Goal: Information Seeking & Learning: Learn about a topic

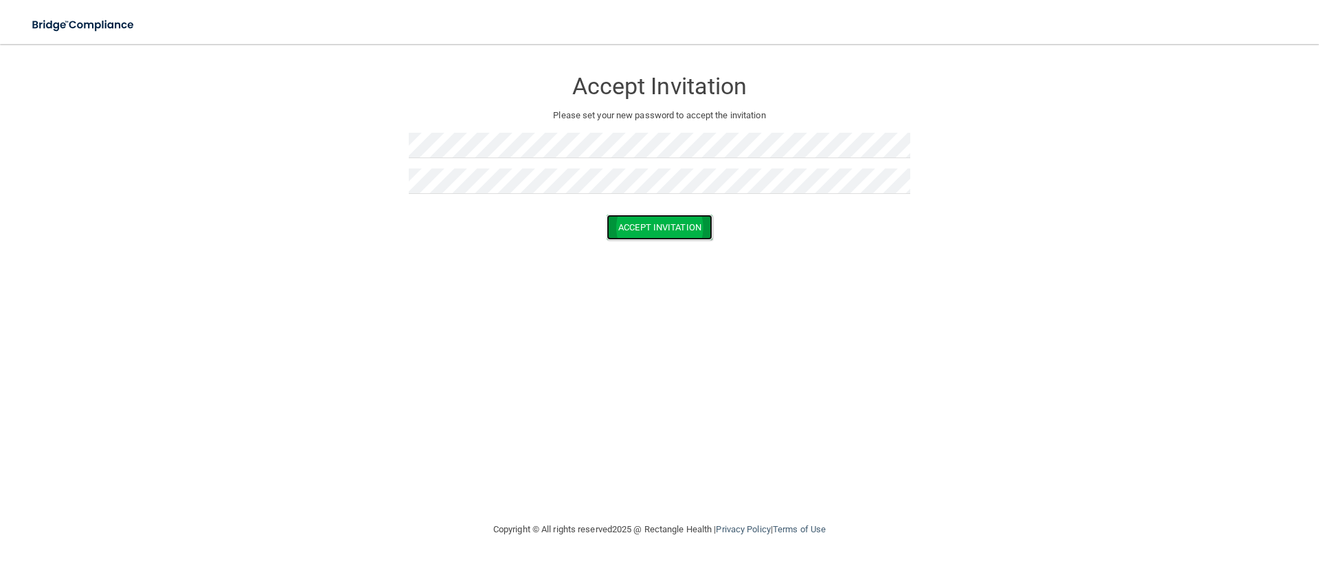
click at [655, 230] on button "Accept Invitation" at bounding box center [660, 226] width 106 height 25
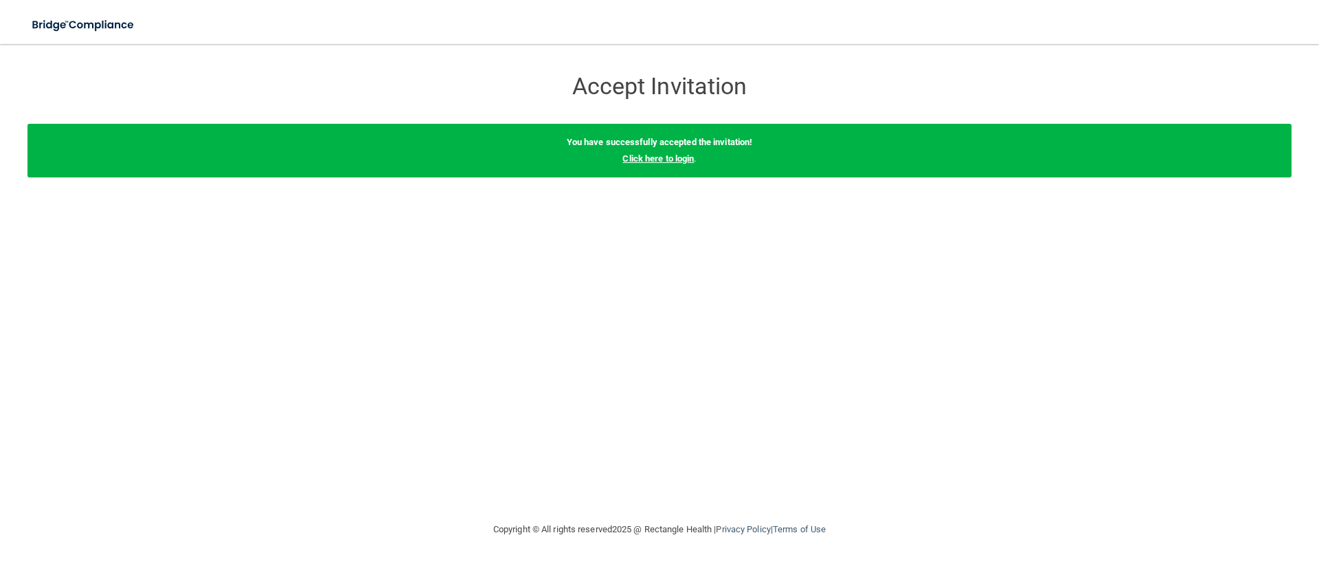
click at [682, 160] on link "Click here to login" at bounding box center [658, 158] width 71 height 10
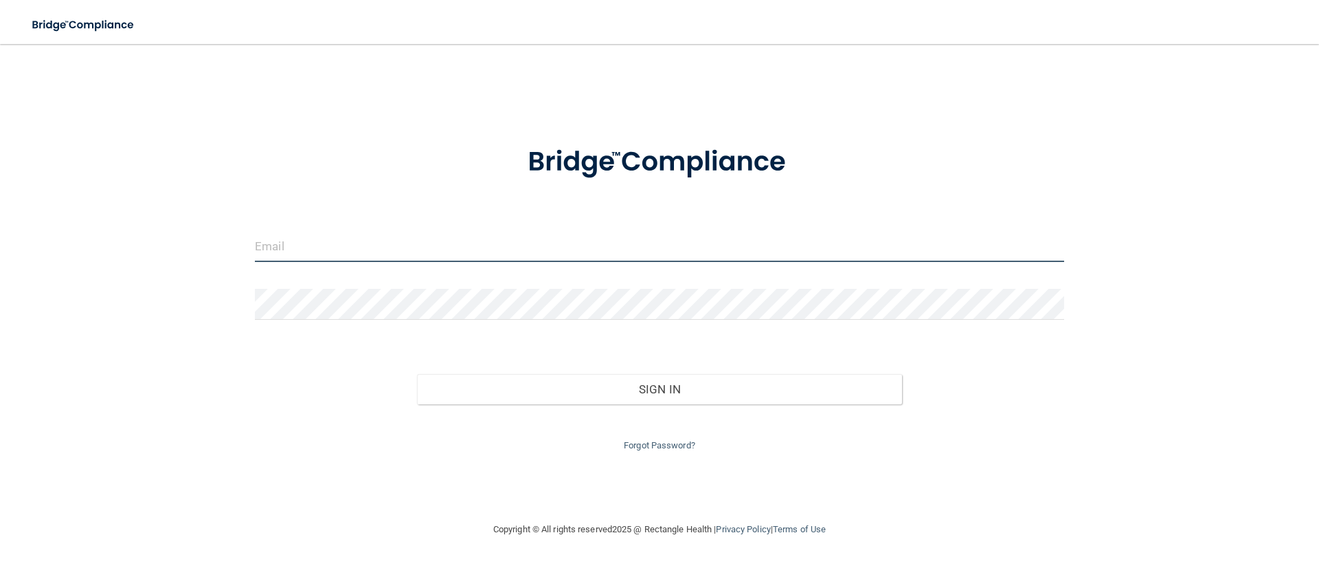
click at [404, 249] on input "email" at bounding box center [659, 246] width 809 height 31
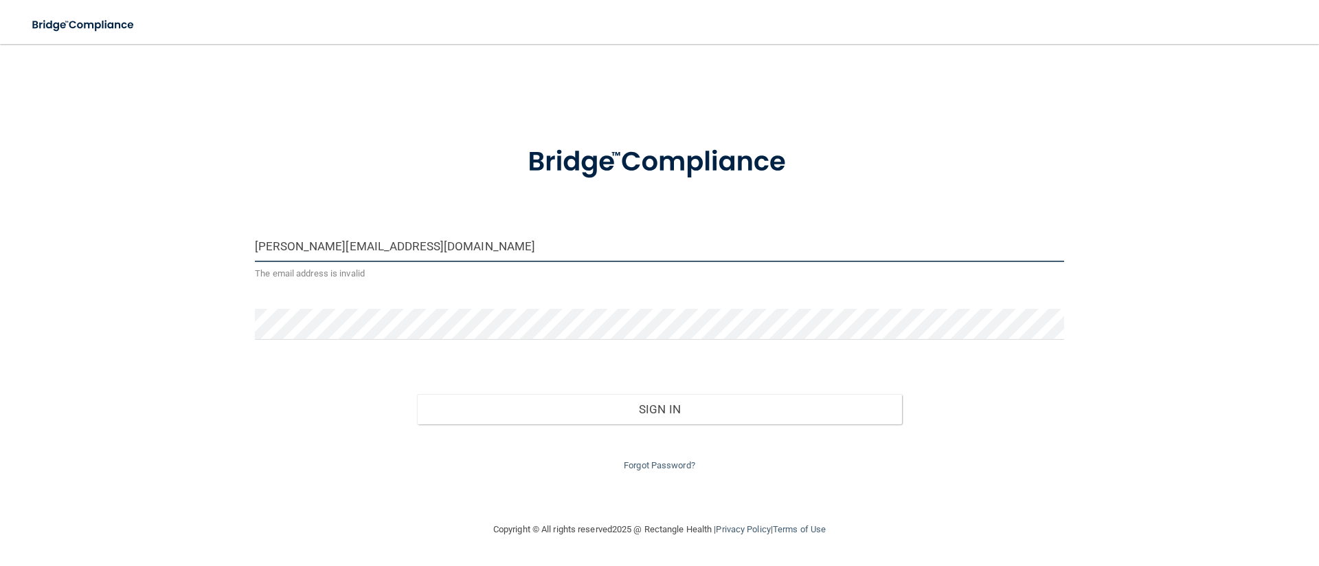
type input "[PERSON_NAME][EMAIL_ADDRESS][DOMAIN_NAME]"
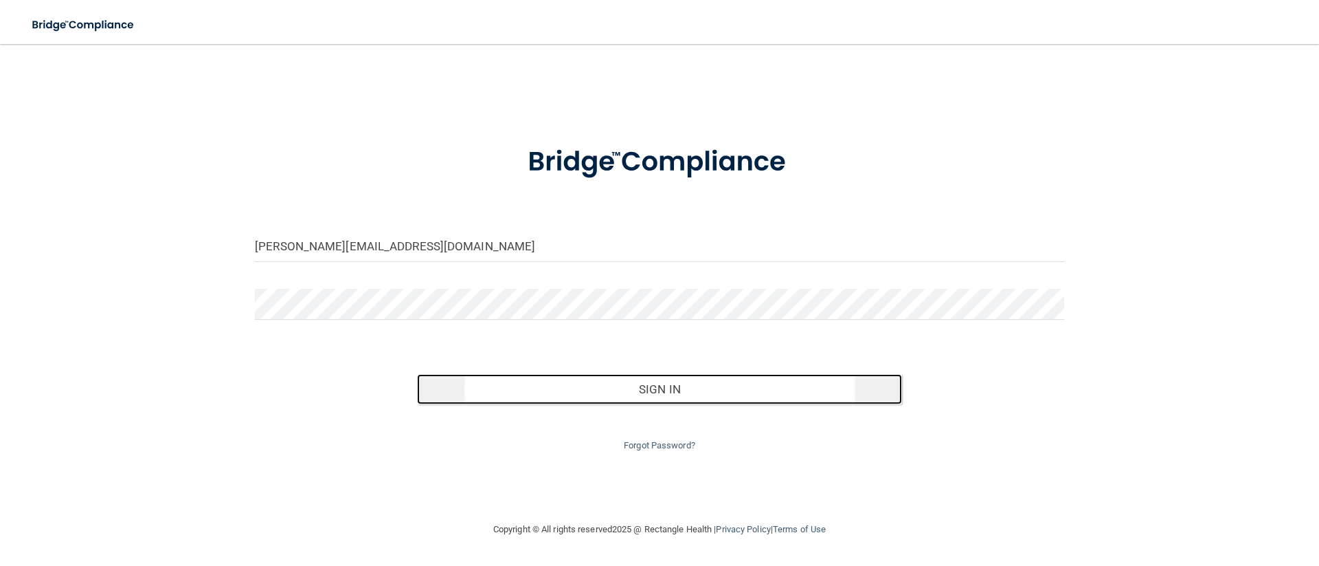
click at [636, 378] on button "Sign In" at bounding box center [660, 389] width 486 height 30
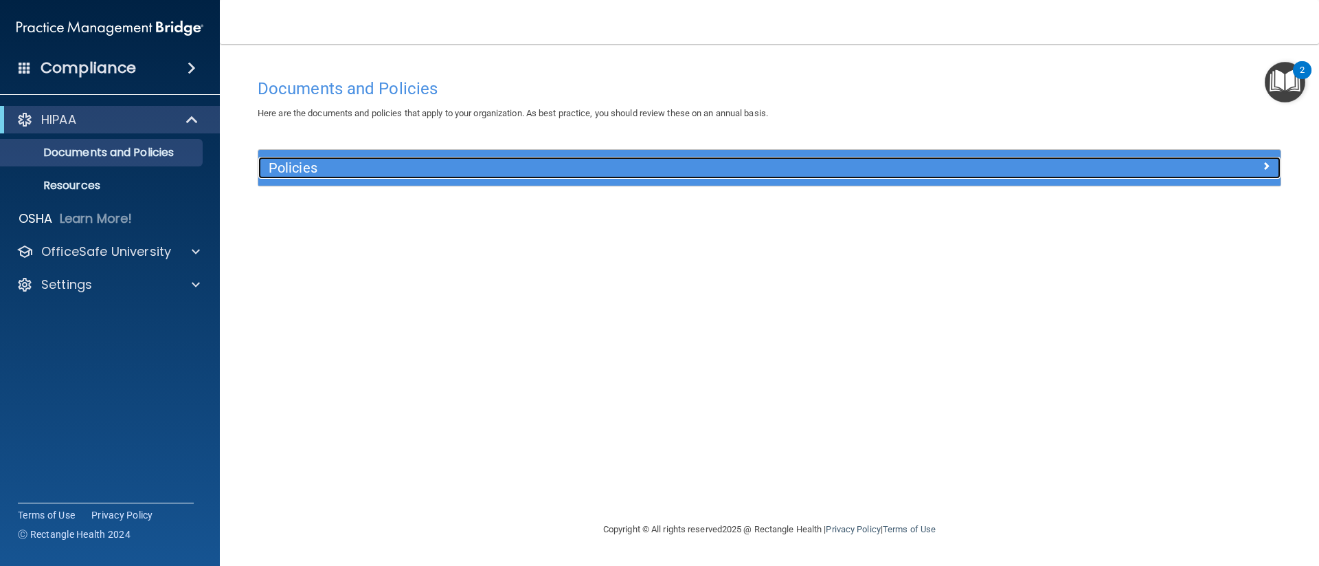
click at [631, 157] on div "Policies" at bounding box center [641, 168] width 767 height 22
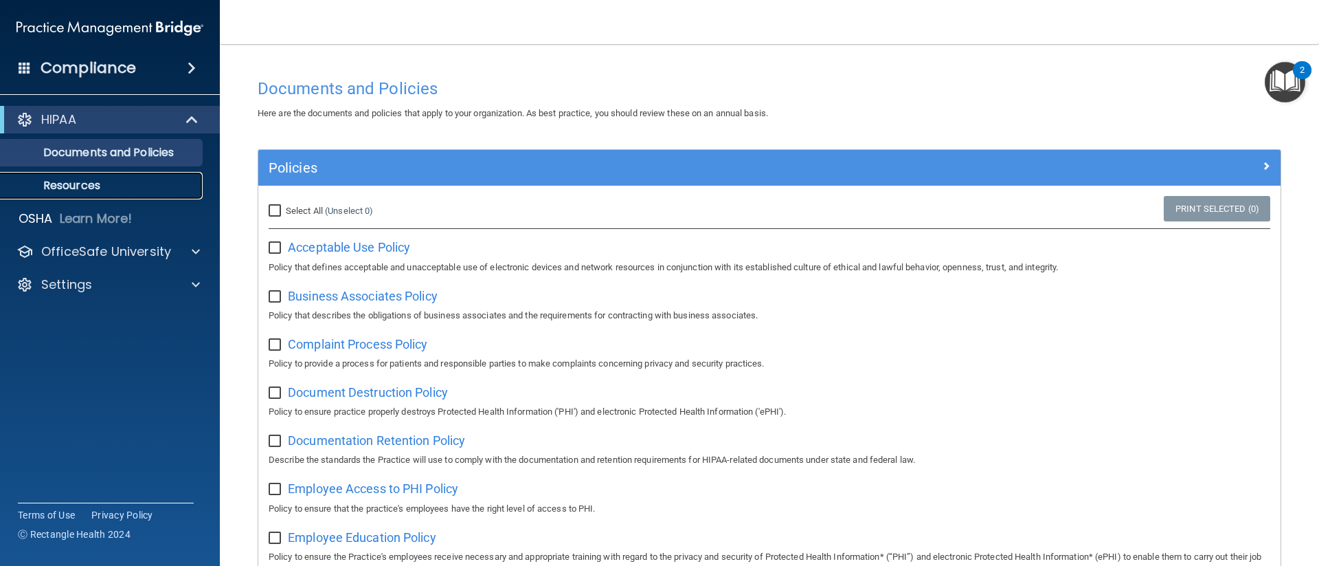
click at [144, 175] on link "Resources" at bounding box center [94, 185] width 216 height 27
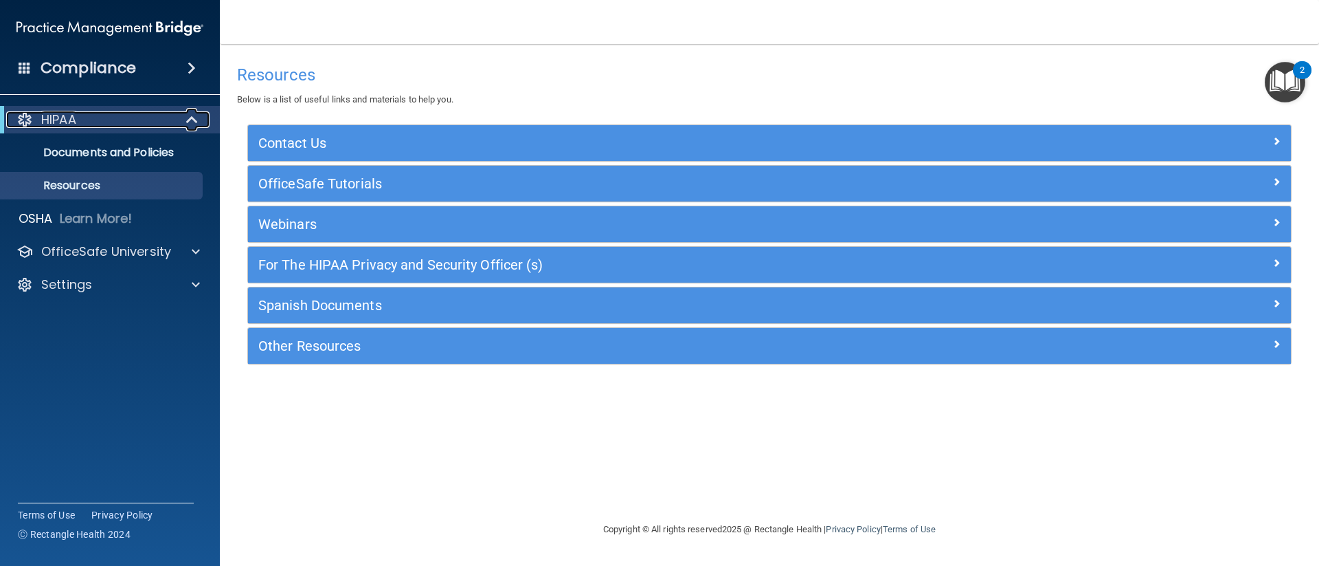
click at [121, 118] on div "HIPAA" at bounding box center [91, 119] width 170 height 16
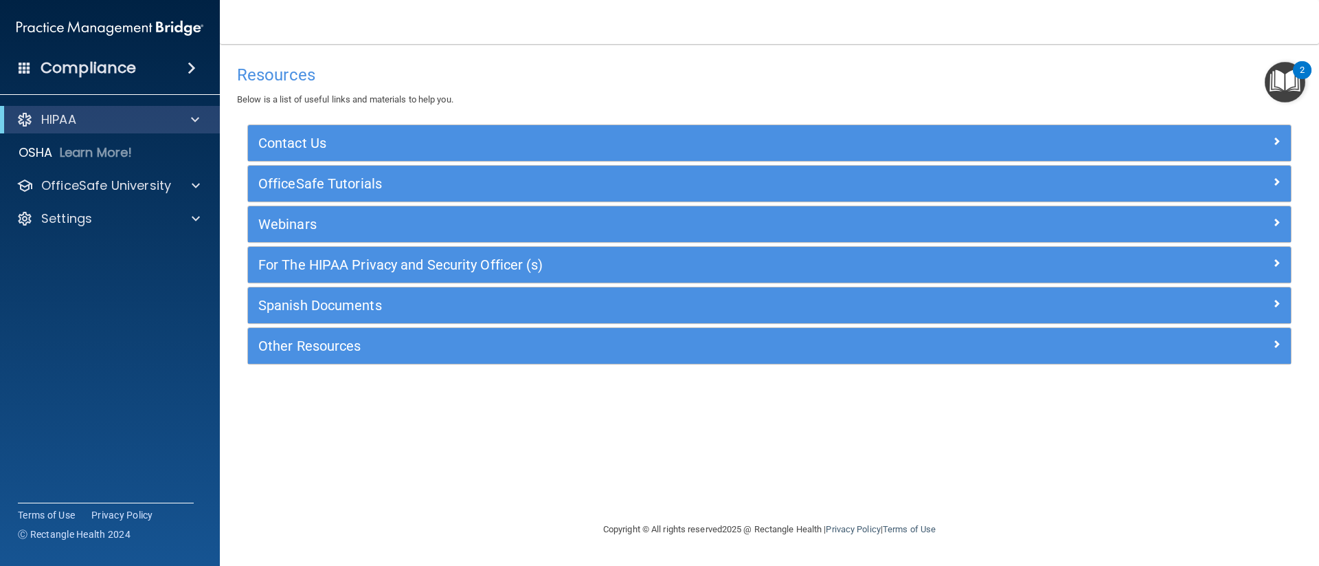
click at [410, 78] on h4 "Resources" at bounding box center [769, 75] width 1065 height 18
click at [1308, 79] on main "Resources Below is a list of useful links and materials to help you. Contact Us…" at bounding box center [769, 305] width 1099 height 522
click at [1299, 80] on img "Open Resource Center, 2 new notifications" at bounding box center [1285, 82] width 41 height 41
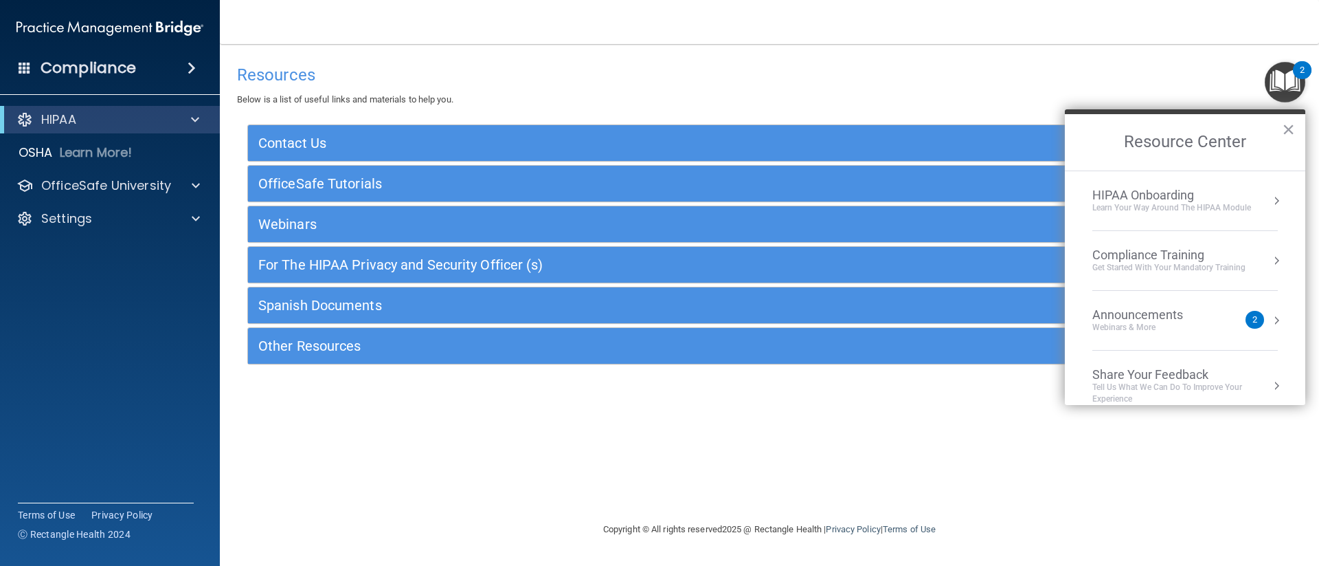
click at [1248, 316] on div "2" at bounding box center [1255, 320] width 19 height 18
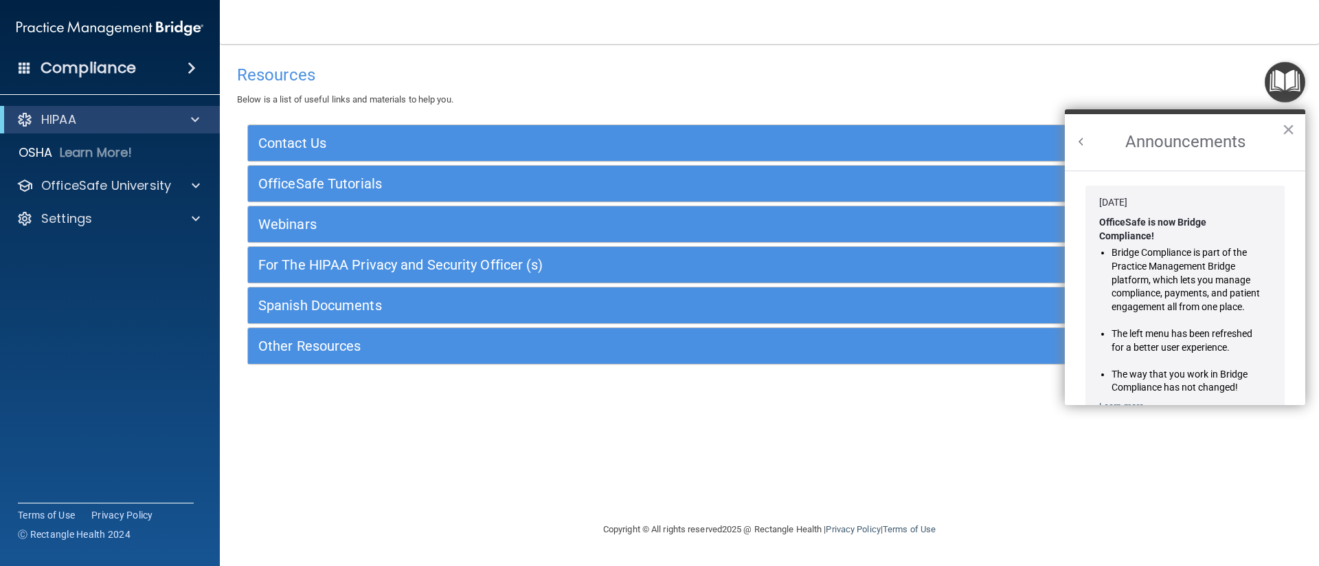
click at [1076, 141] on div "Announcements ×" at bounding box center [1185, 139] width 241 height 61
click at [1090, 150] on h2 "Announcements" at bounding box center [1185, 142] width 241 height 56
click at [1082, 140] on button "Back to Resource Center Home" at bounding box center [1082, 142] width 14 height 14
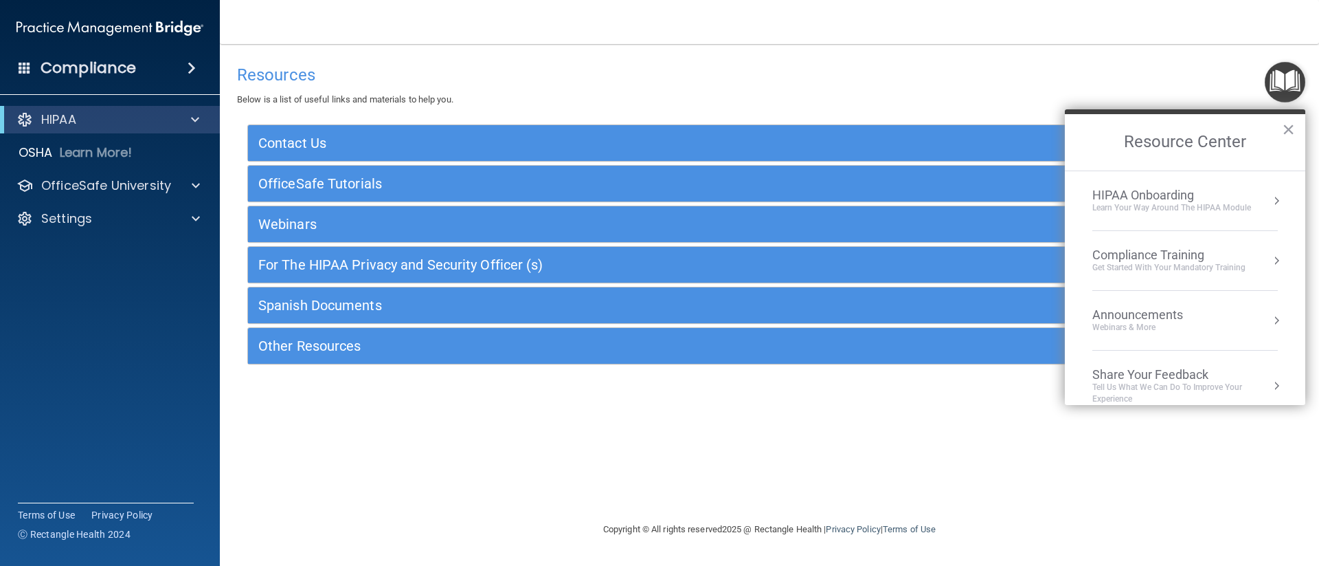
click at [1196, 251] on div "Compliance Training" at bounding box center [1169, 254] width 153 height 15
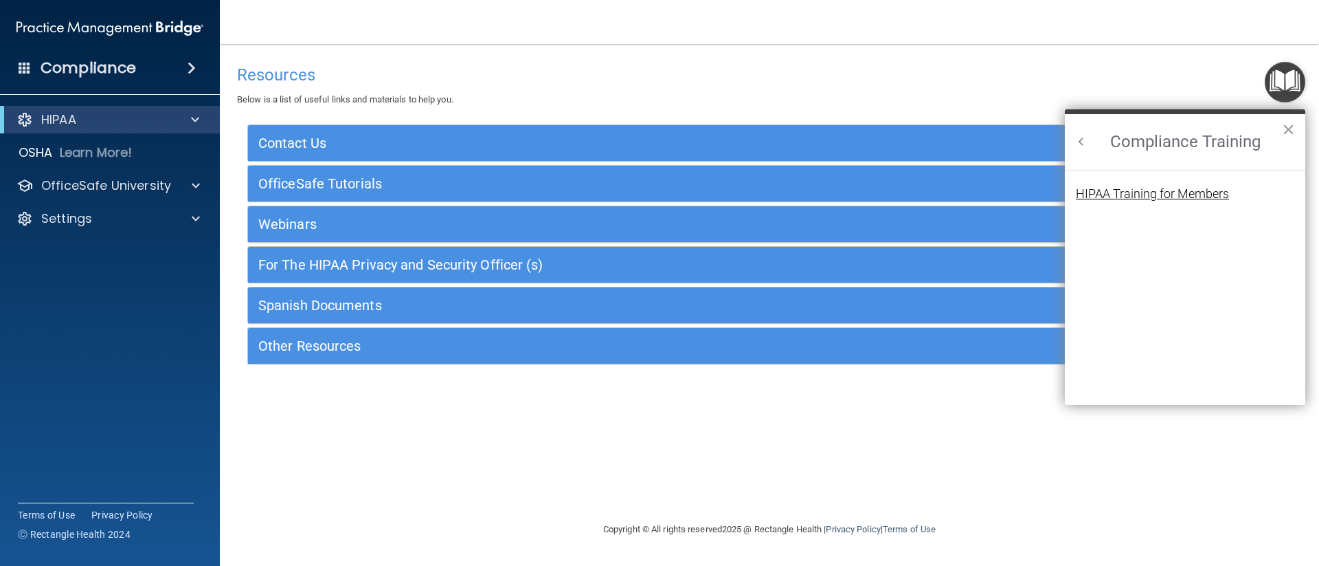
click at [1183, 198] on div "HIPAA Training for Members" at bounding box center [1152, 194] width 153 height 12
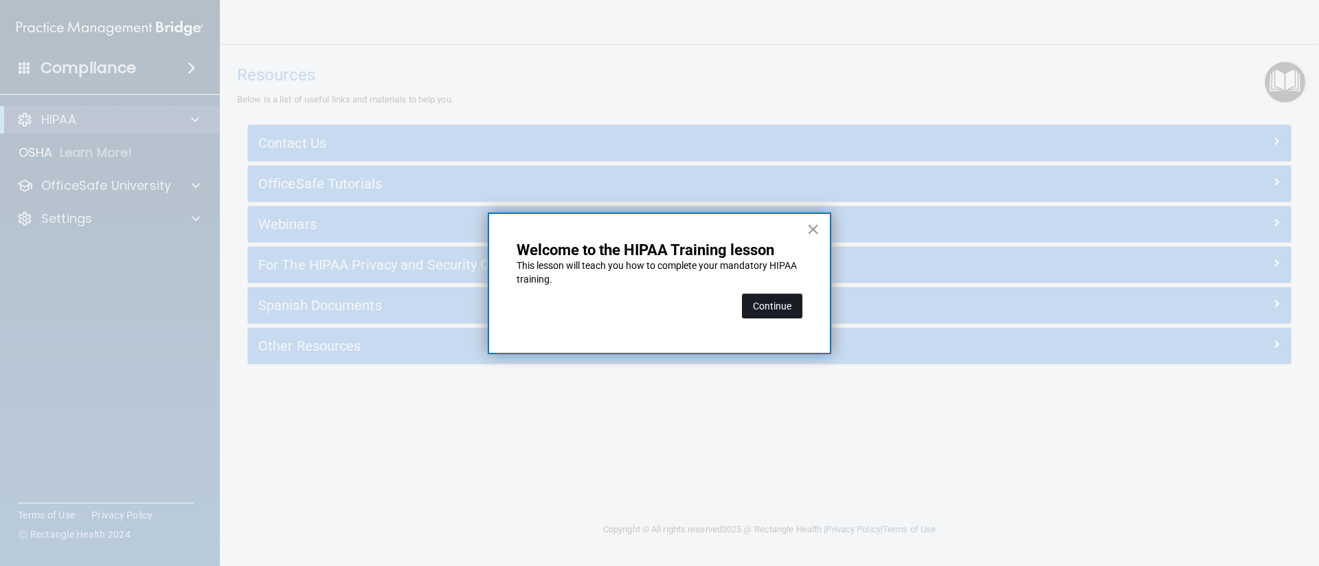
click at [792, 299] on button "Continue" at bounding box center [772, 305] width 60 height 25
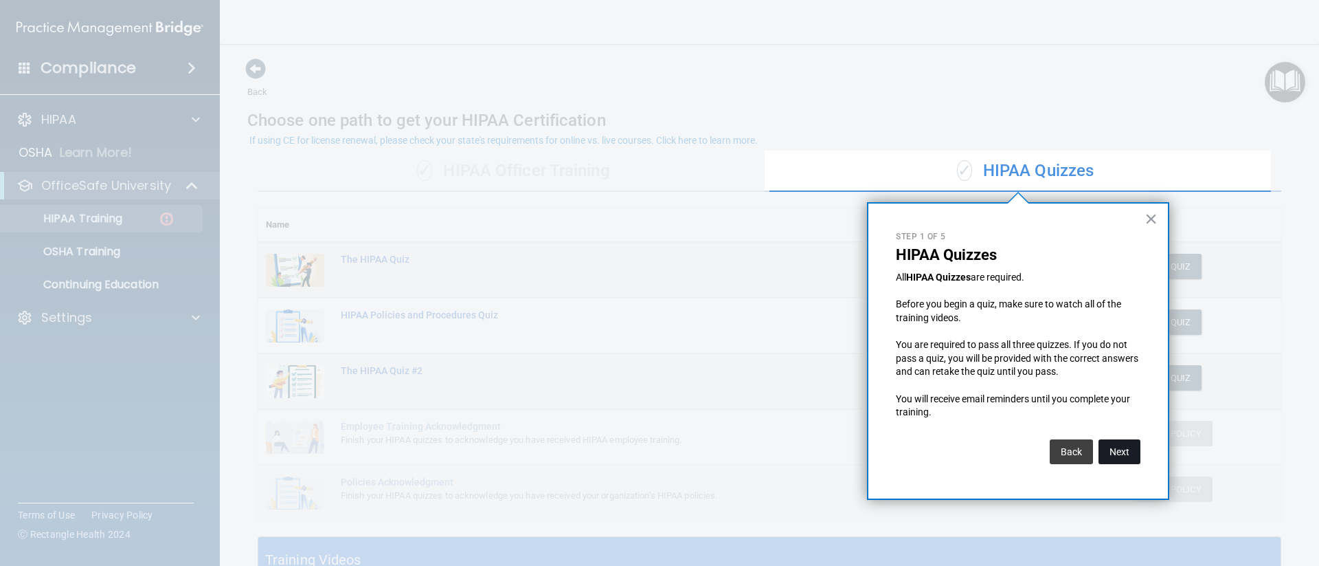
click at [1108, 451] on button "Next" at bounding box center [1120, 451] width 42 height 25
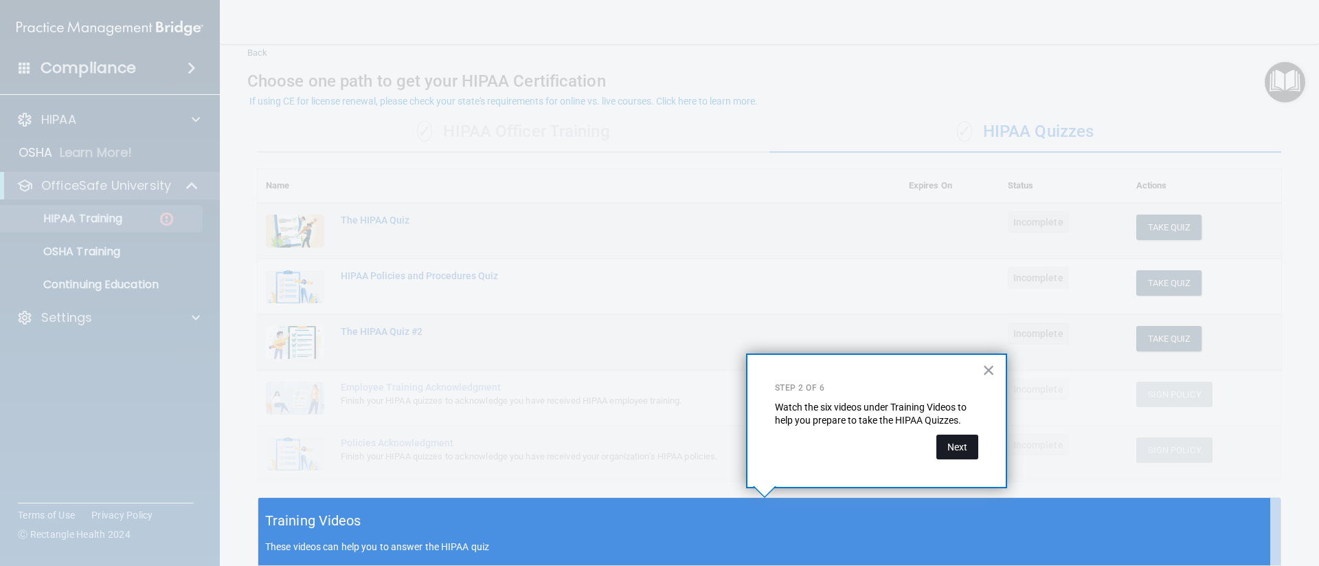
click at [962, 454] on button "Next" at bounding box center [958, 446] width 42 height 25
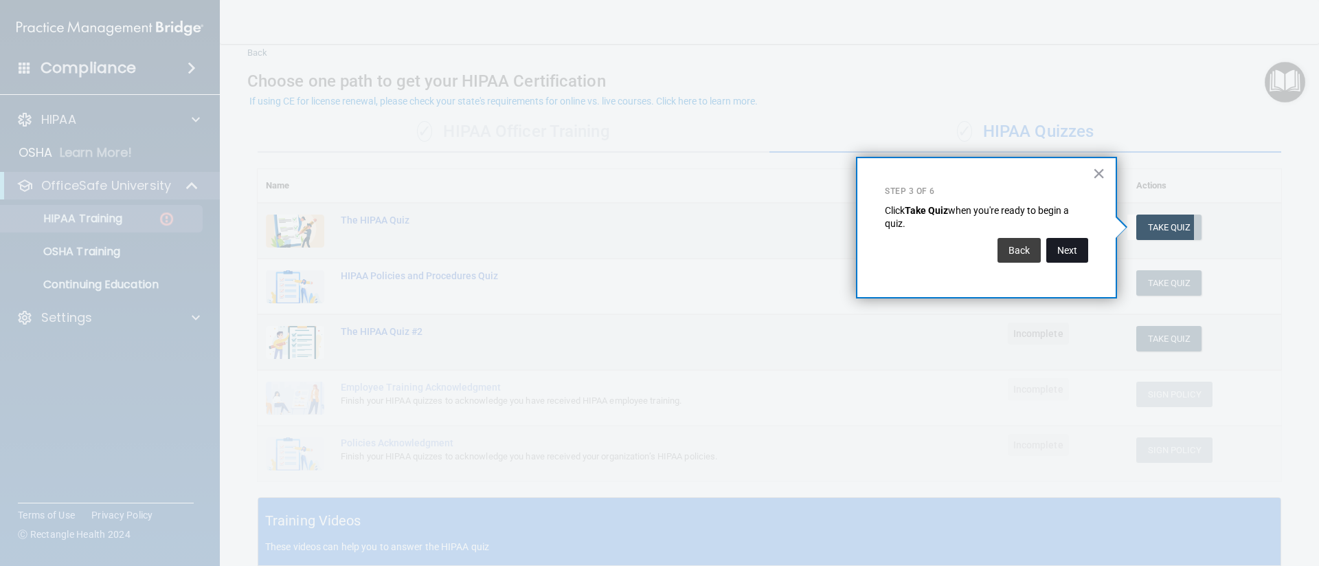
click at [1066, 245] on button "Next" at bounding box center [1068, 250] width 42 height 25
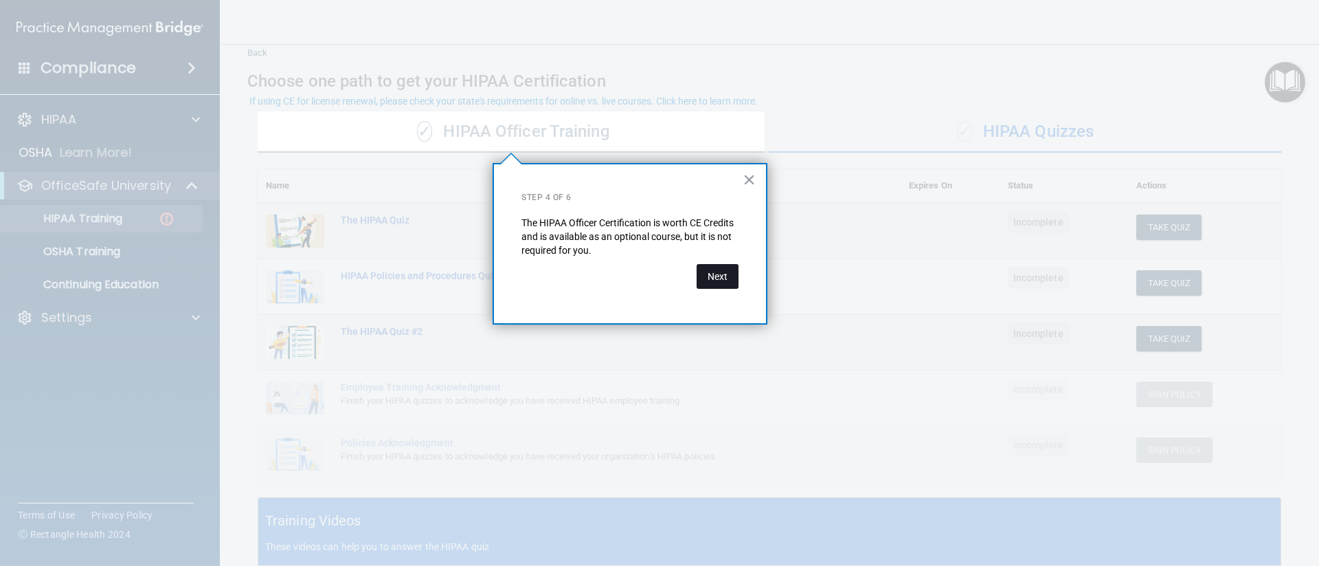
click at [728, 276] on button "Next" at bounding box center [718, 276] width 42 height 25
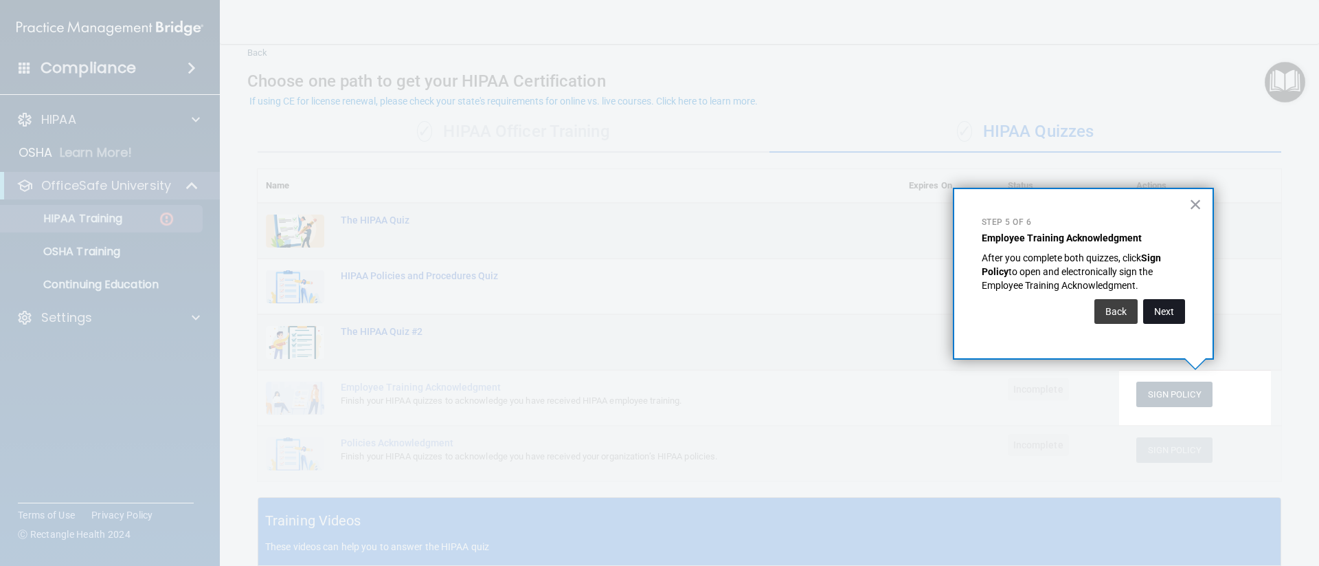
click at [1173, 316] on button "Next" at bounding box center [1164, 311] width 42 height 25
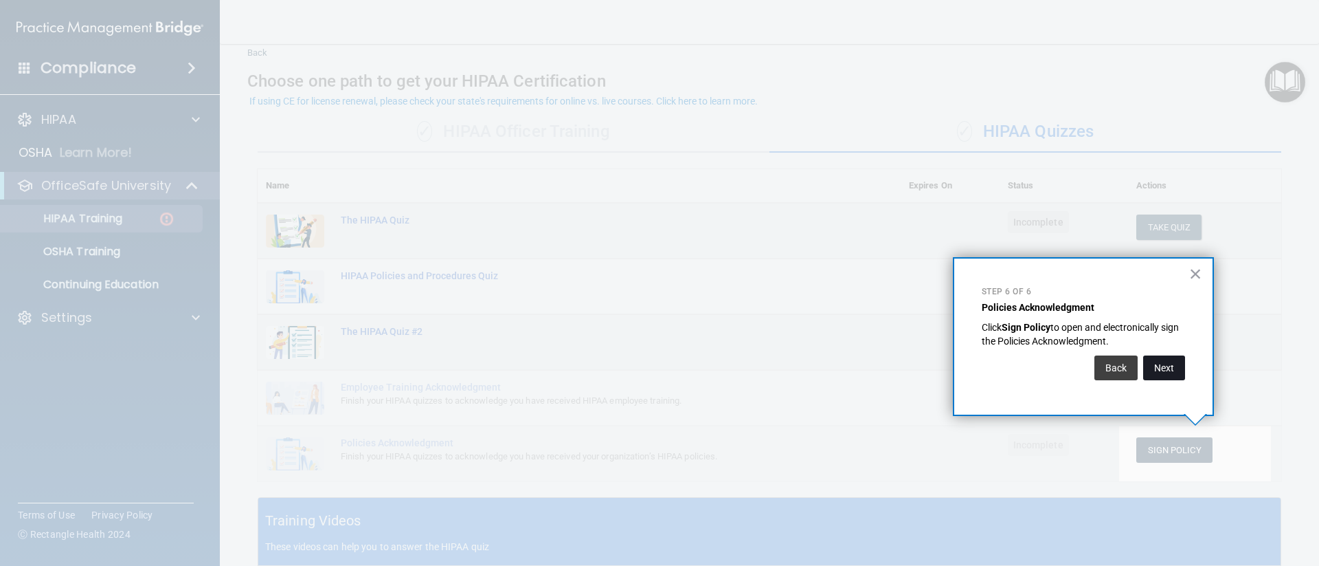
click at [1179, 364] on button "Next" at bounding box center [1164, 367] width 42 height 25
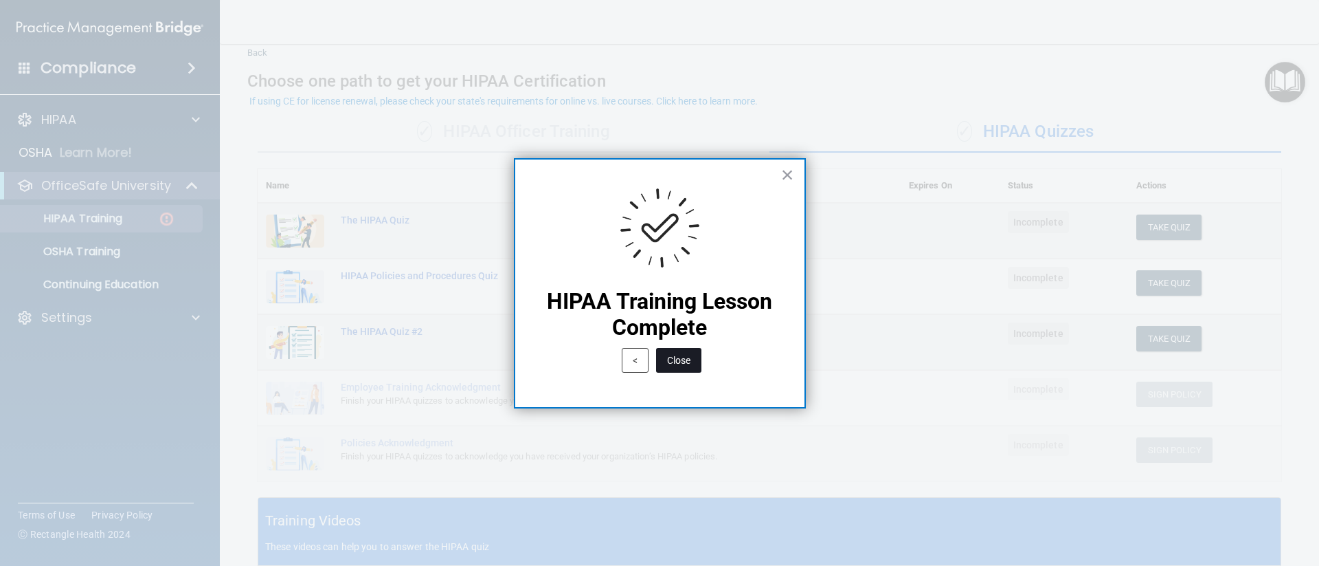
click at [694, 363] on button "Close" at bounding box center [678, 360] width 45 height 25
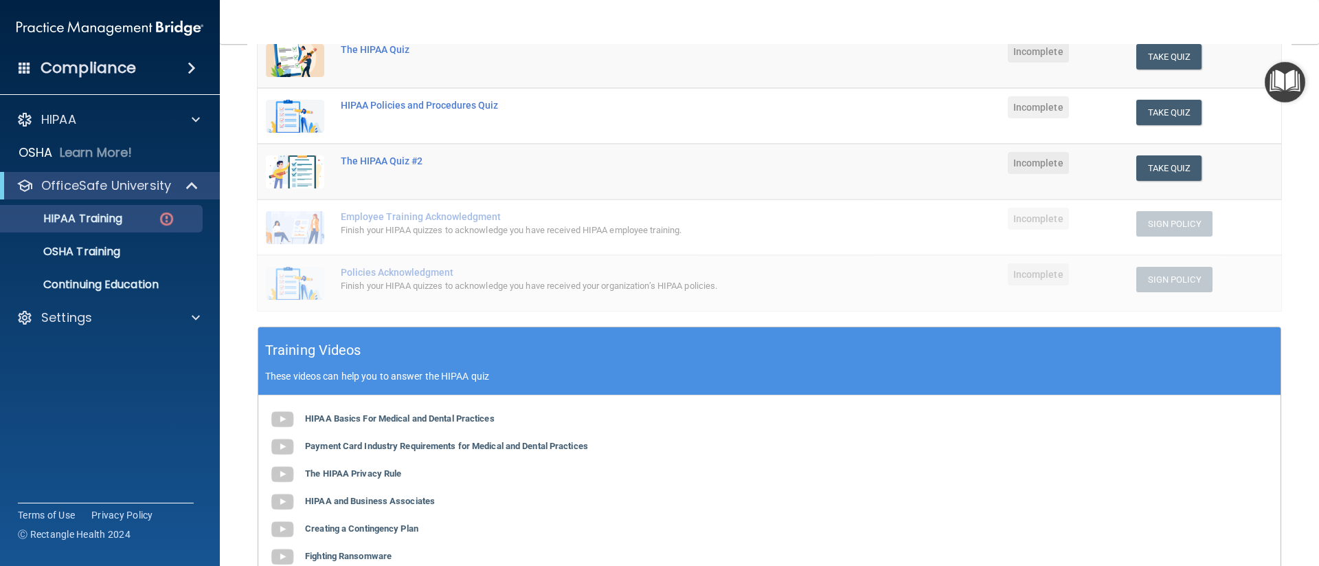
scroll to position [0, 0]
